Goal: Information Seeking & Learning: Learn about a topic

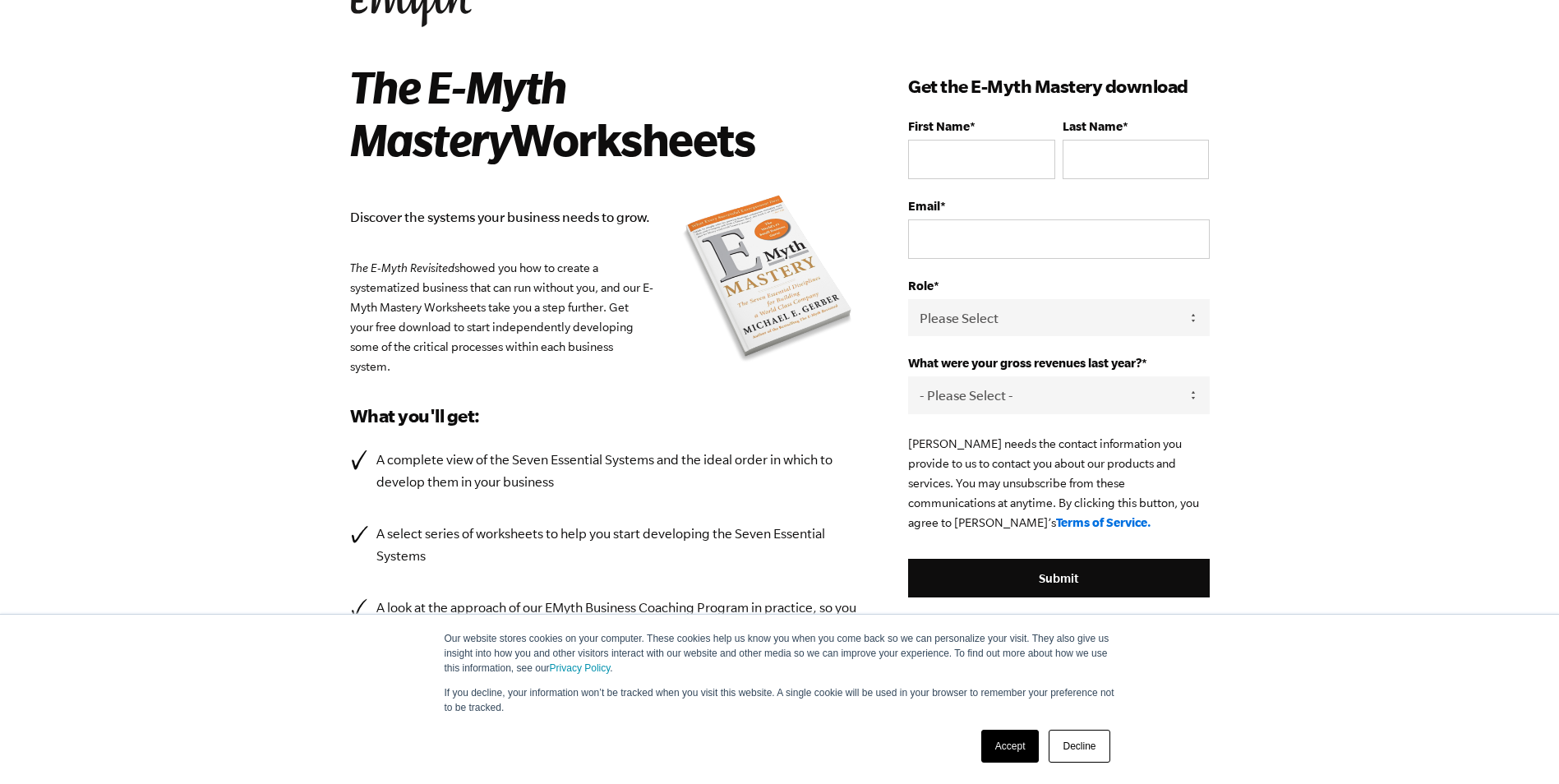
scroll to position [233, 0]
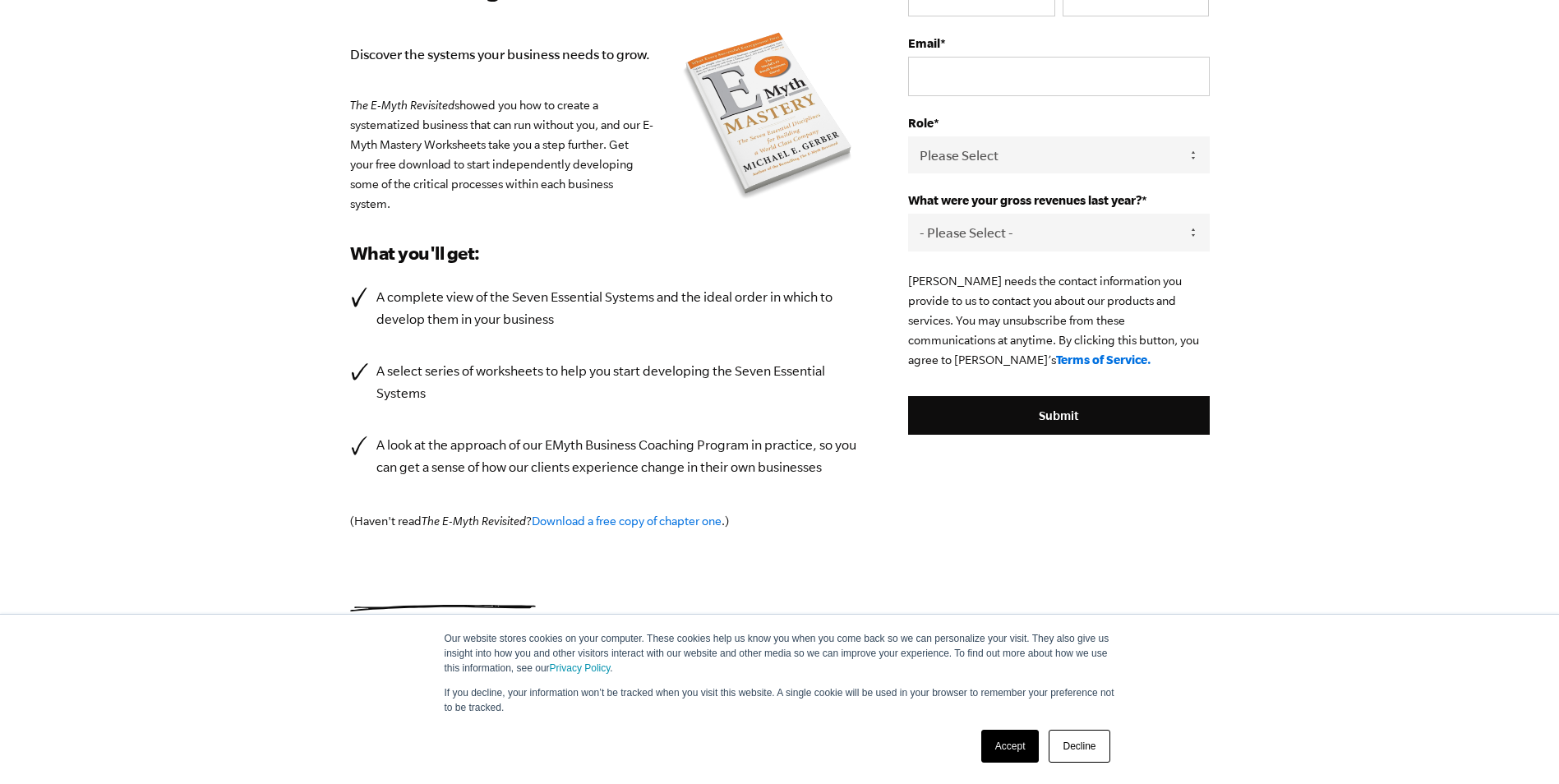
click at [1064, 743] on link "Decline" at bounding box center [1079, 746] width 61 height 33
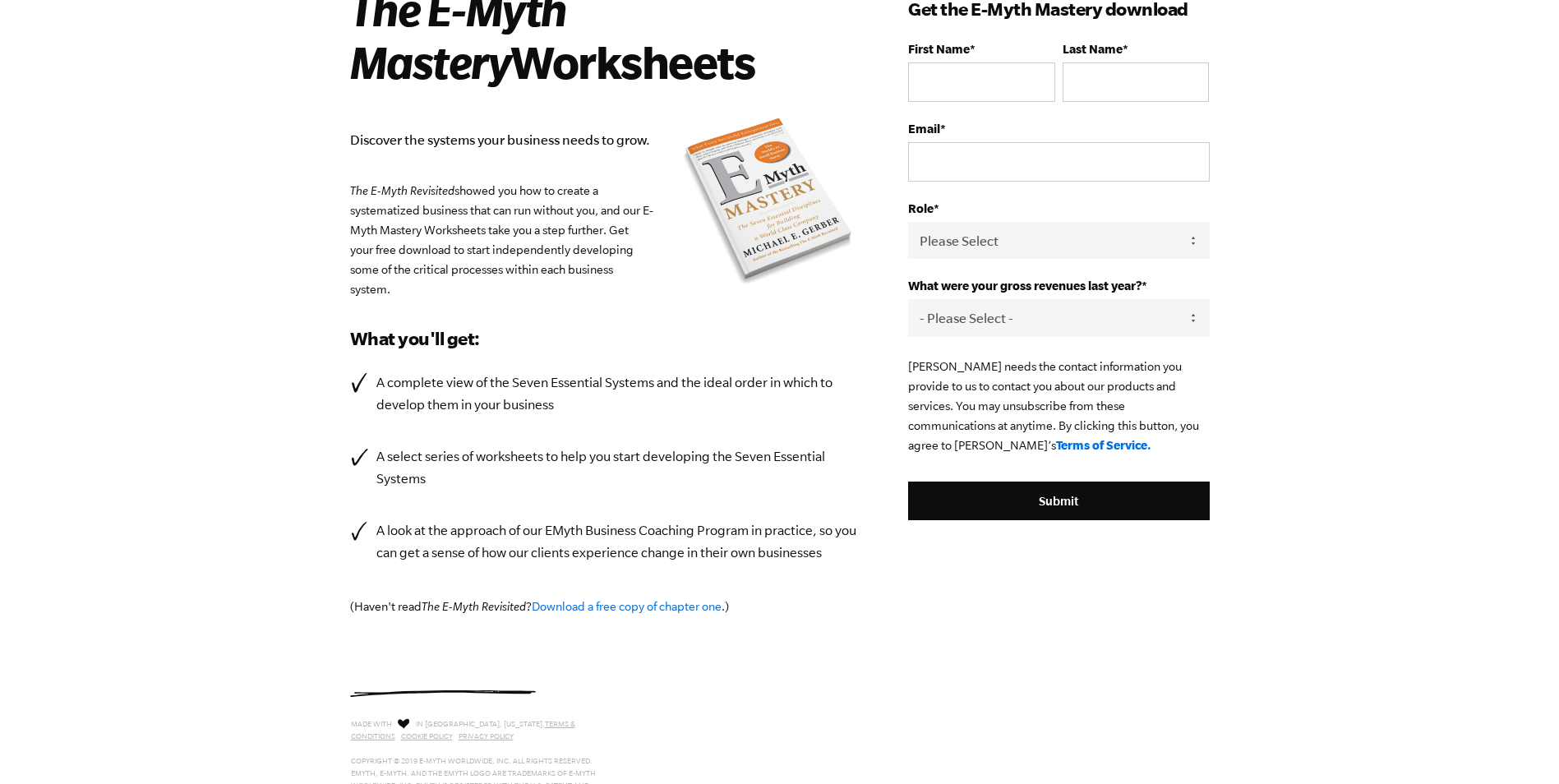
scroll to position [0, 0]
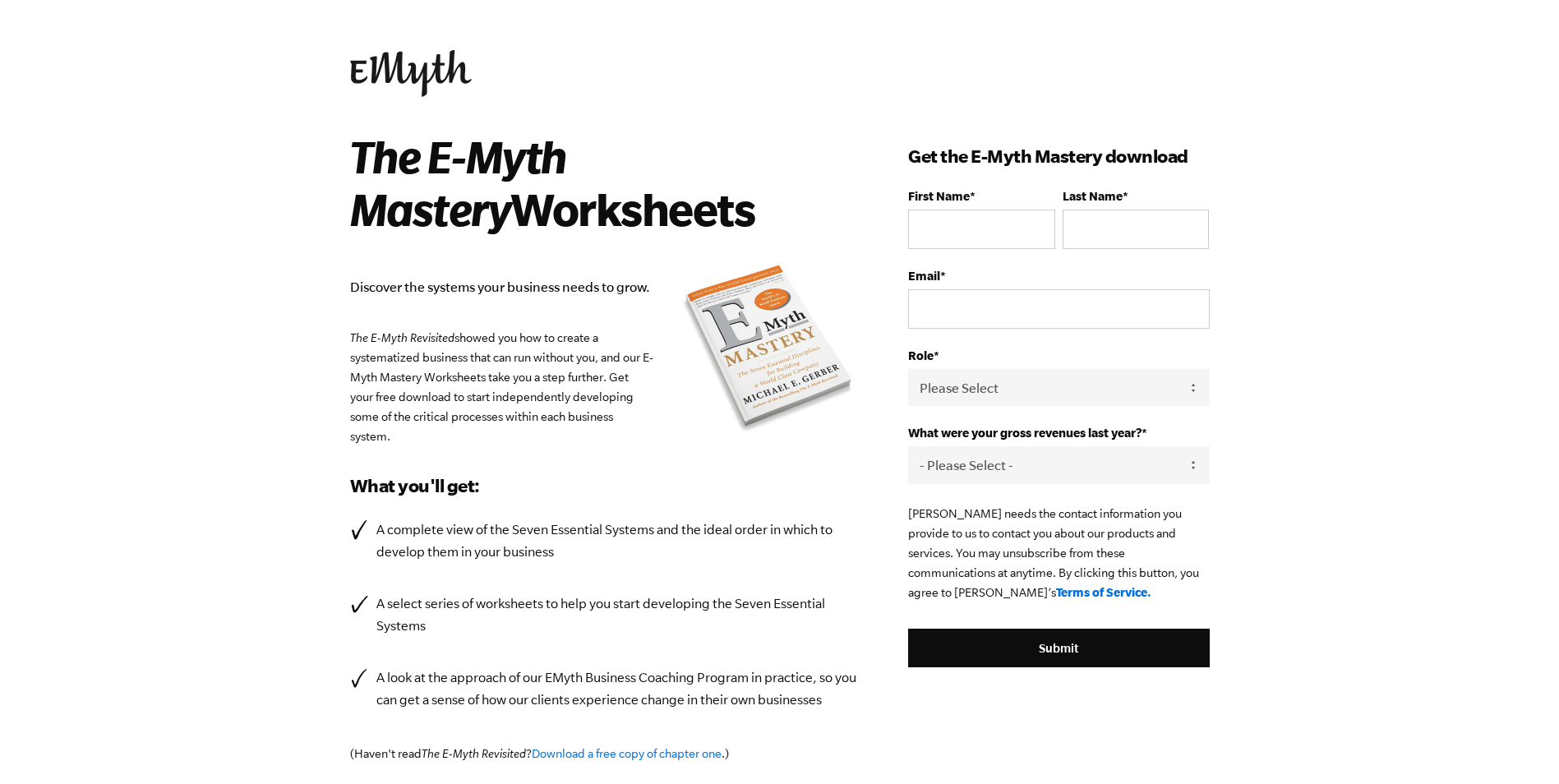
click at [396, 72] on img at bounding box center [411, 73] width 122 height 47
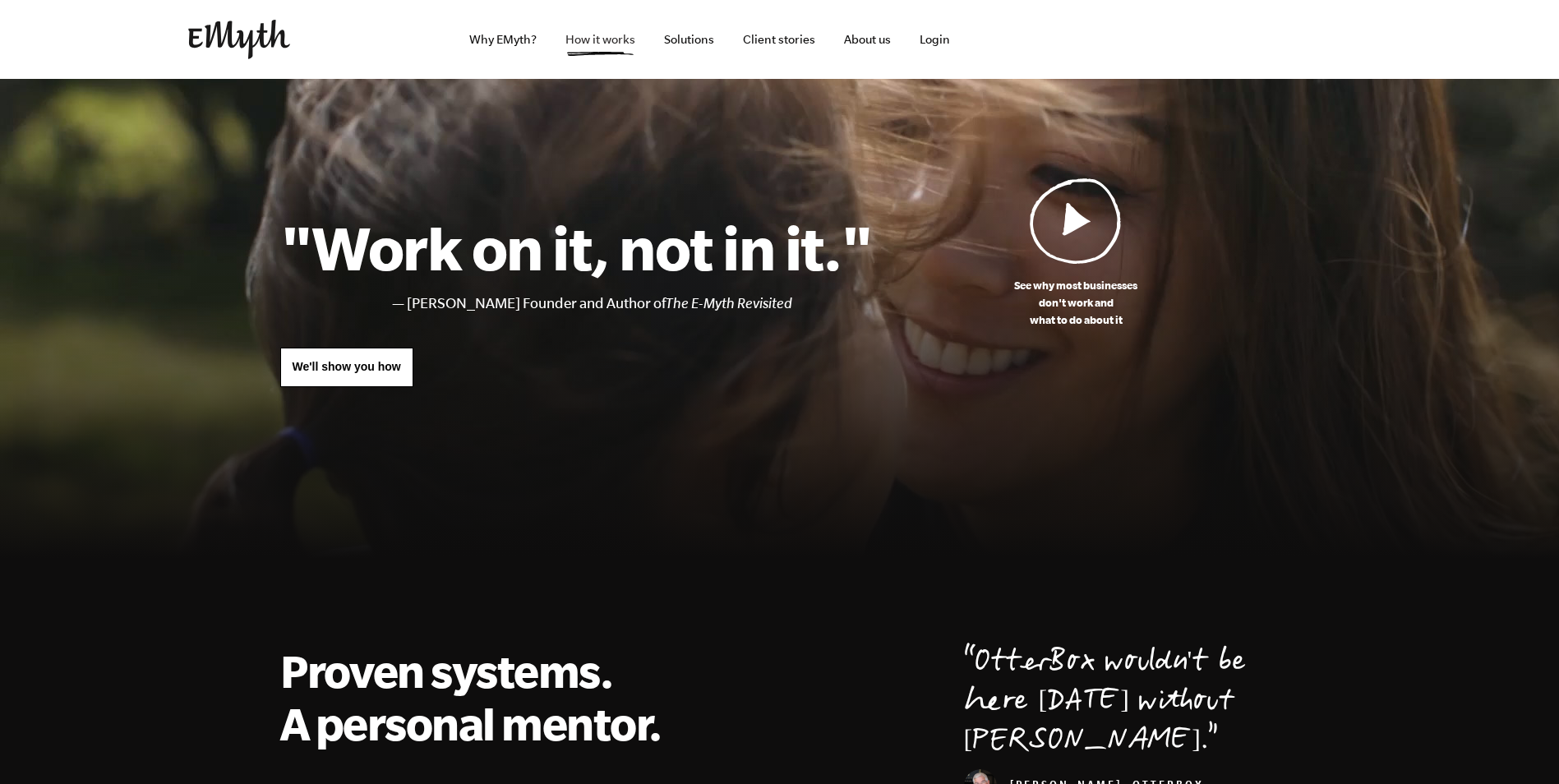
click at [637, 37] on link "How it works" at bounding box center [600, 39] width 96 height 79
